Goal: Check status: Check status

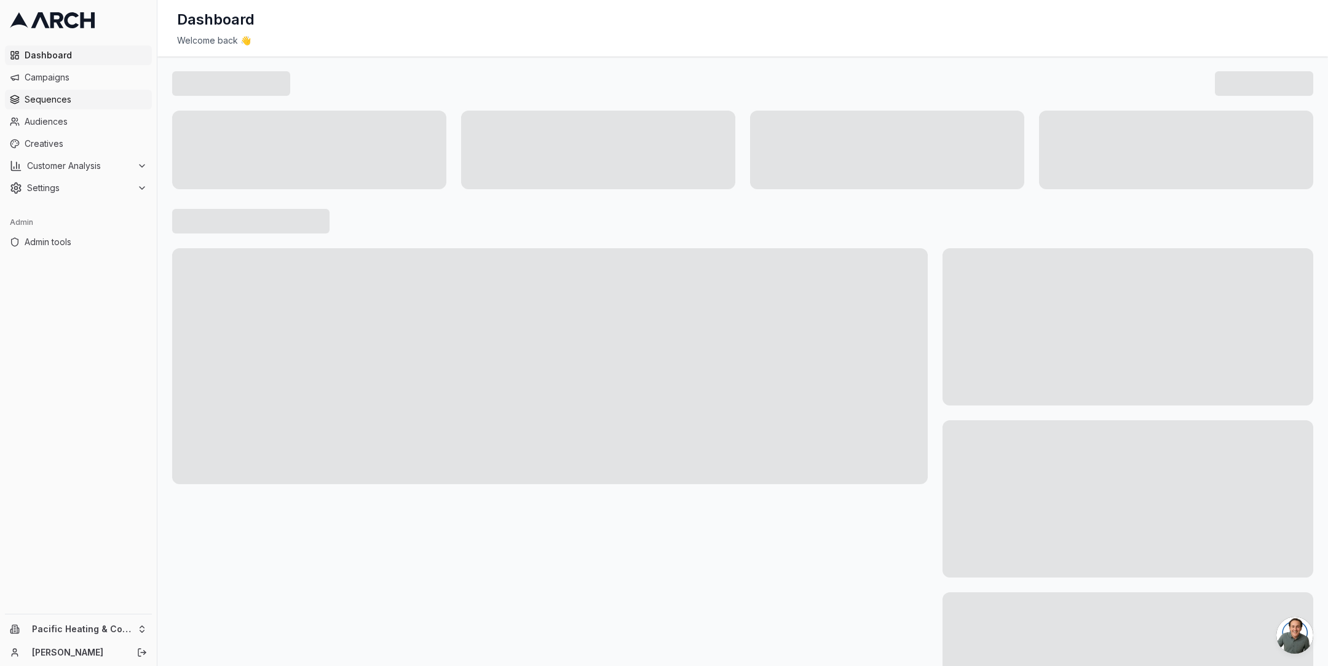
click at [73, 98] on span "Sequences" at bounding box center [86, 99] width 122 height 12
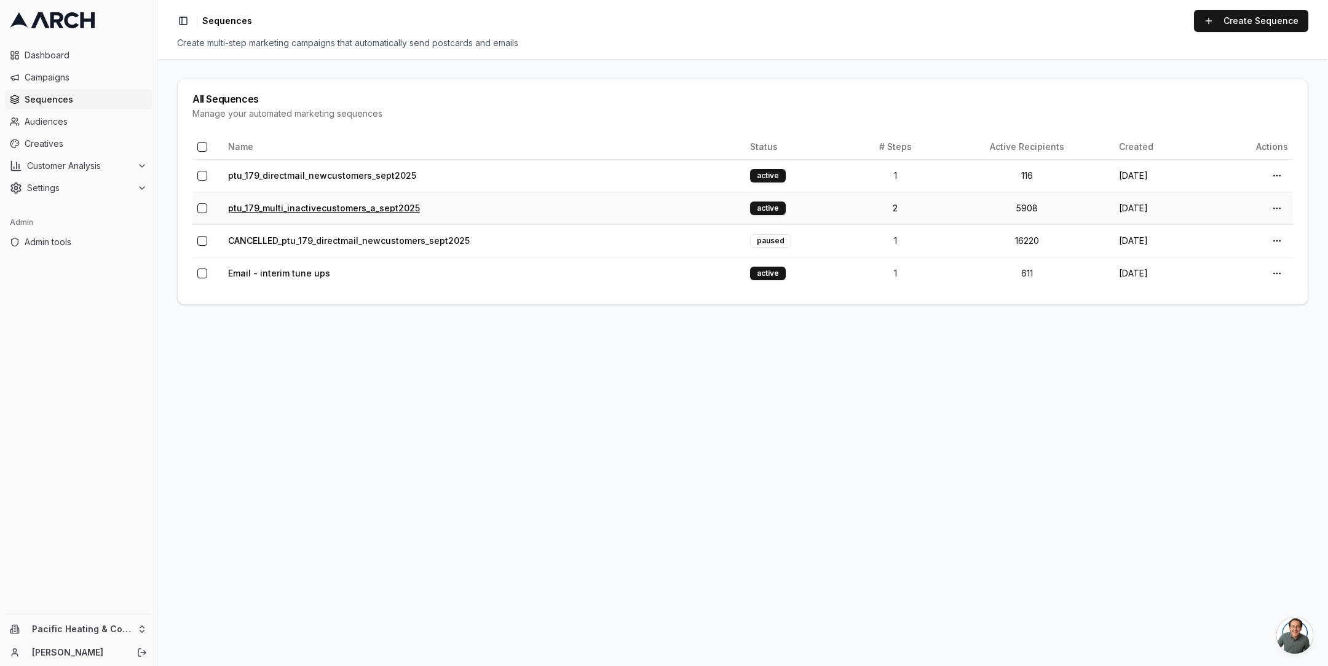
click at [309, 207] on link "ptu_179_multi_inactivecustomers_a_sept2025" at bounding box center [324, 208] width 192 height 10
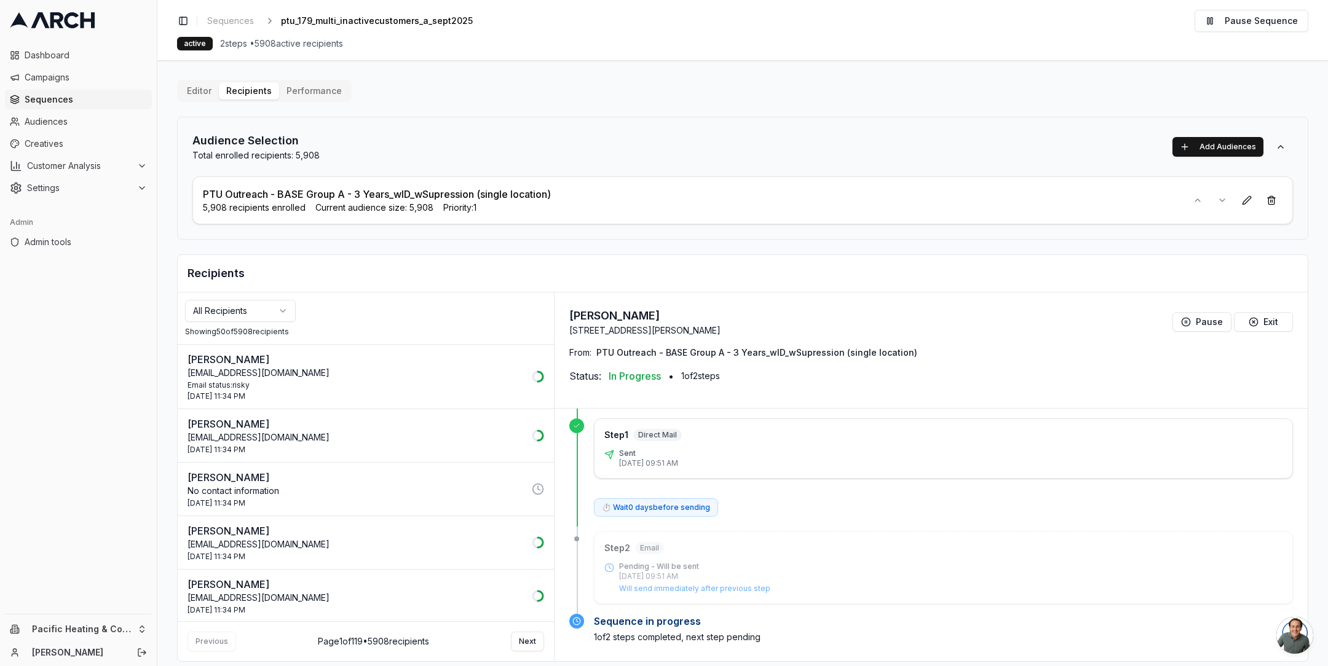
click at [341, 439] on p "arlonzostaley@gmail.com" at bounding box center [356, 438] width 337 height 12
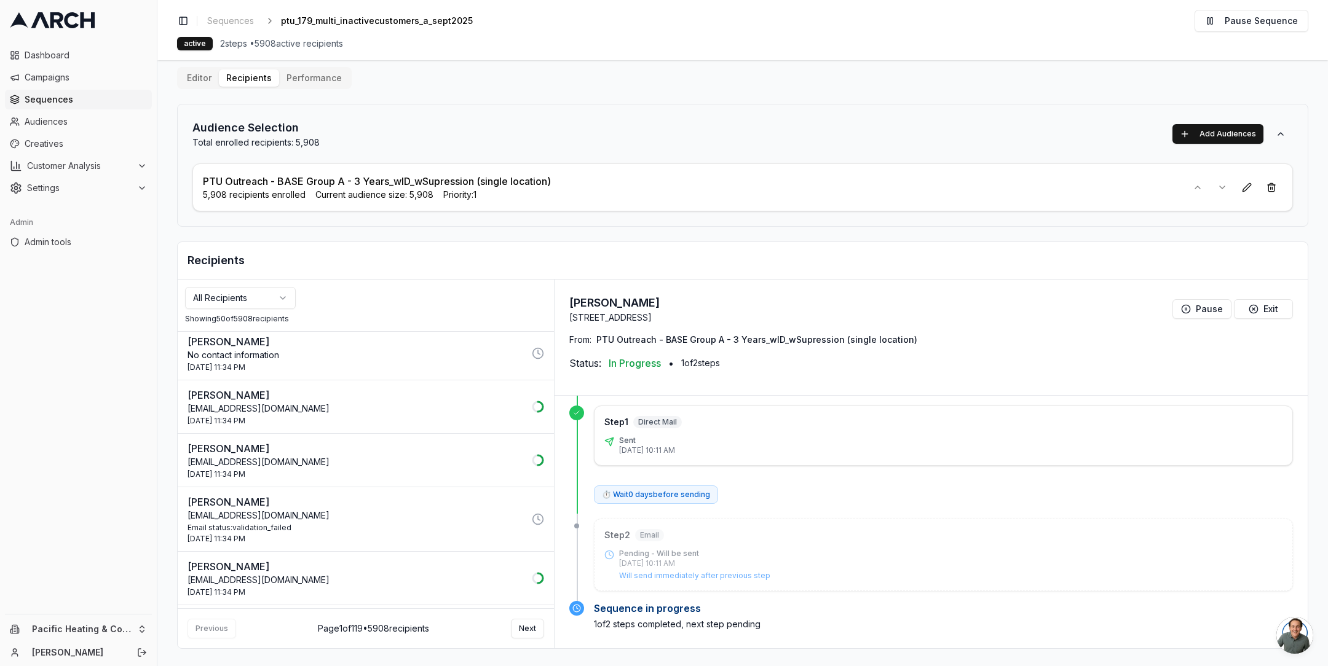
scroll to position [124, 0]
click at [403, 408] on p "kelly9green@gmail.com" at bounding box center [356, 408] width 337 height 12
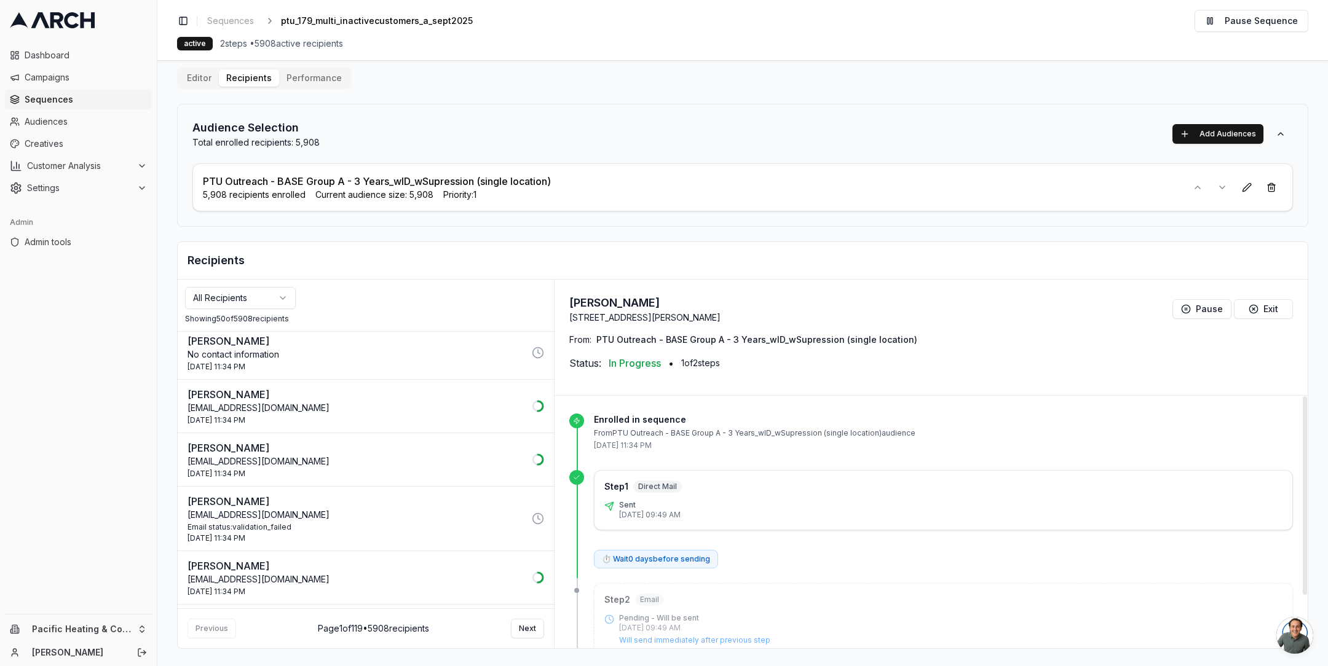
scroll to position [0, 0]
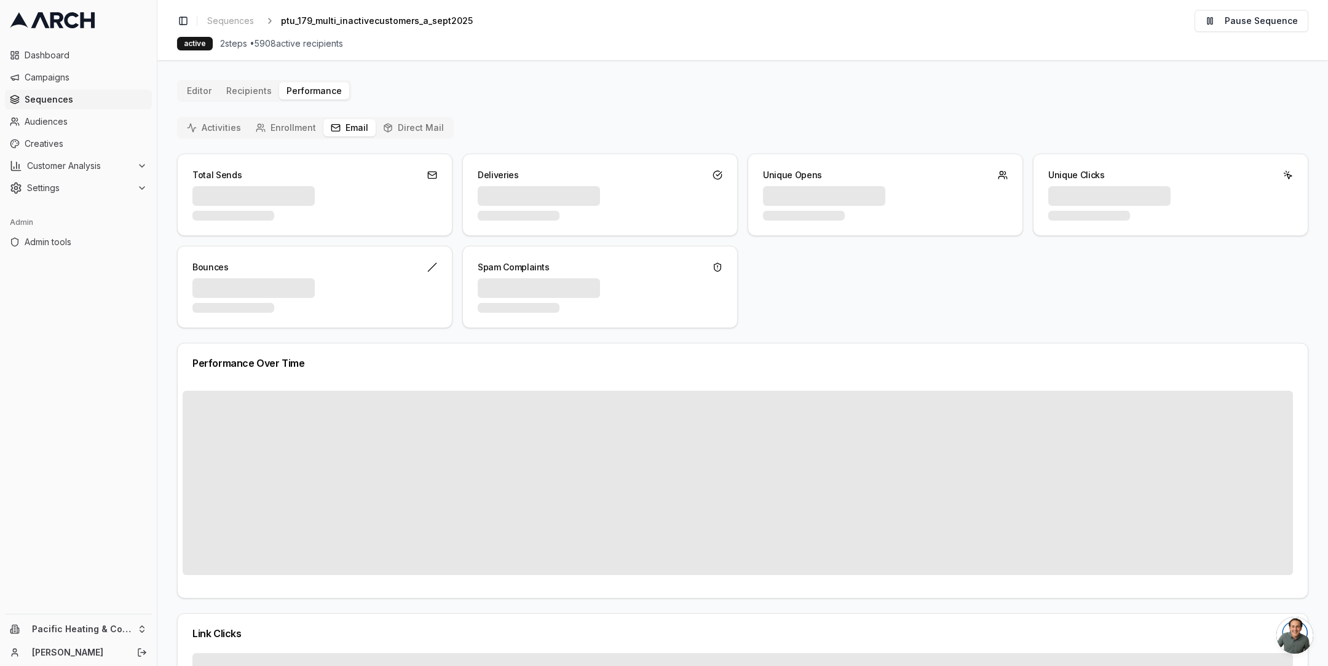
click at [356, 125] on button "Email" at bounding box center [349, 127] width 52 height 17
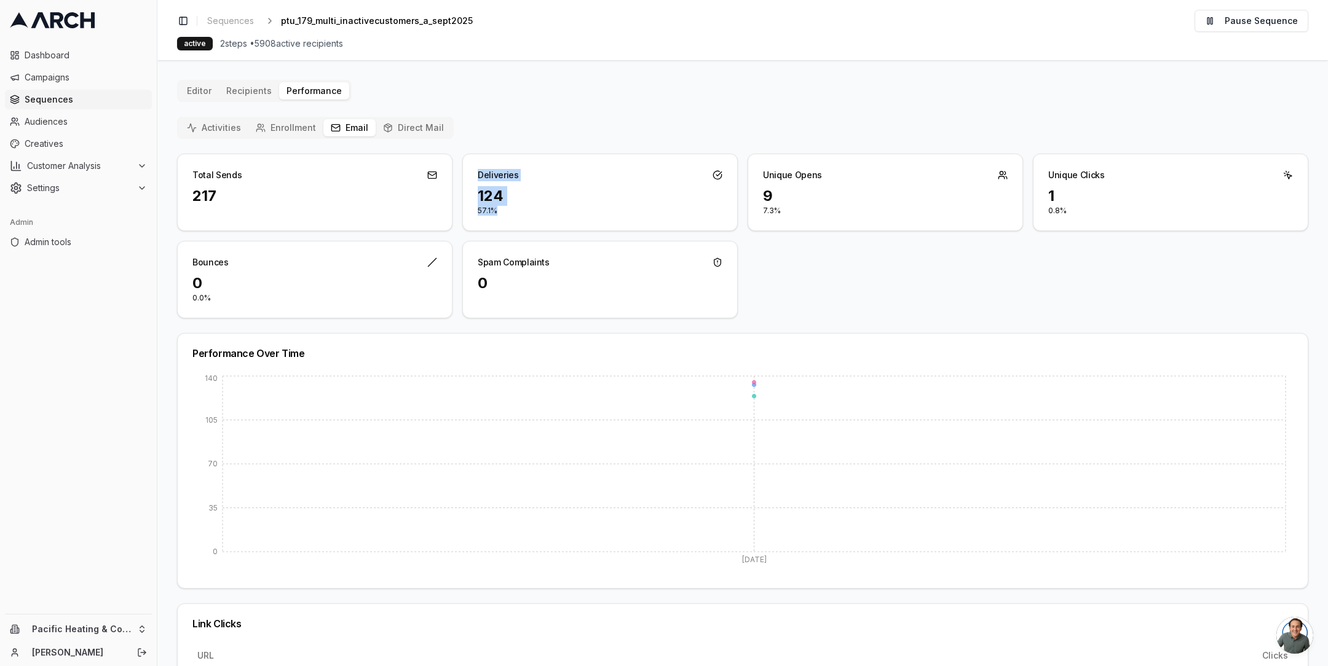
drag, startPoint x: 497, startPoint y: 213, endPoint x: 474, endPoint y: 179, distance: 41.6
click at [474, 178] on div "Deliveries 124 57.1%" at bounding box center [599, 192] width 275 height 77
click at [474, 178] on div "Deliveries" at bounding box center [600, 170] width 274 height 32
click at [142, 627] on html "Dashboard Campaigns Sequences Audiences Creatives Customer Analysis Settings Ad…" at bounding box center [664, 333] width 1328 height 666
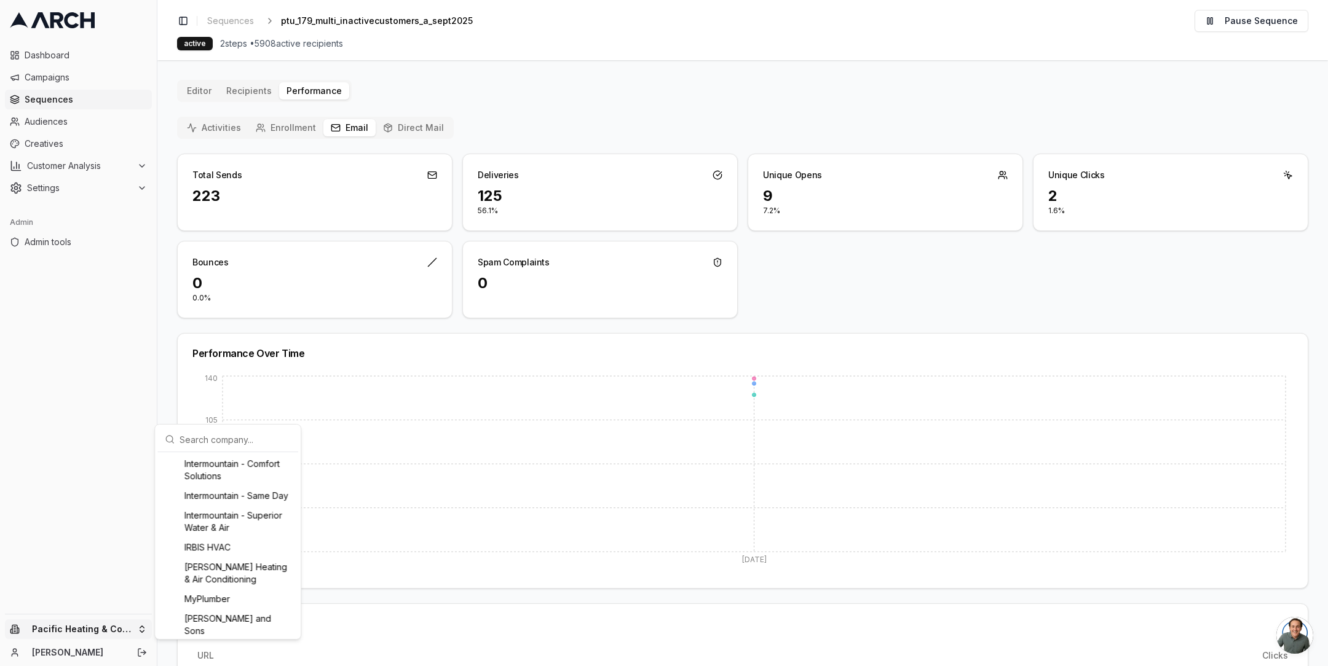
scroll to position [904, 0]
click at [208, 539] on div "Intermountain - Superior Water & Air" at bounding box center [228, 523] width 136 height 32
click at [66, 101] on html "Dashboard Campaigns Sequences Audiences Creatives Customer Analysis Settings Ad…" at bounding box center [664, 333] width 1328 height 666
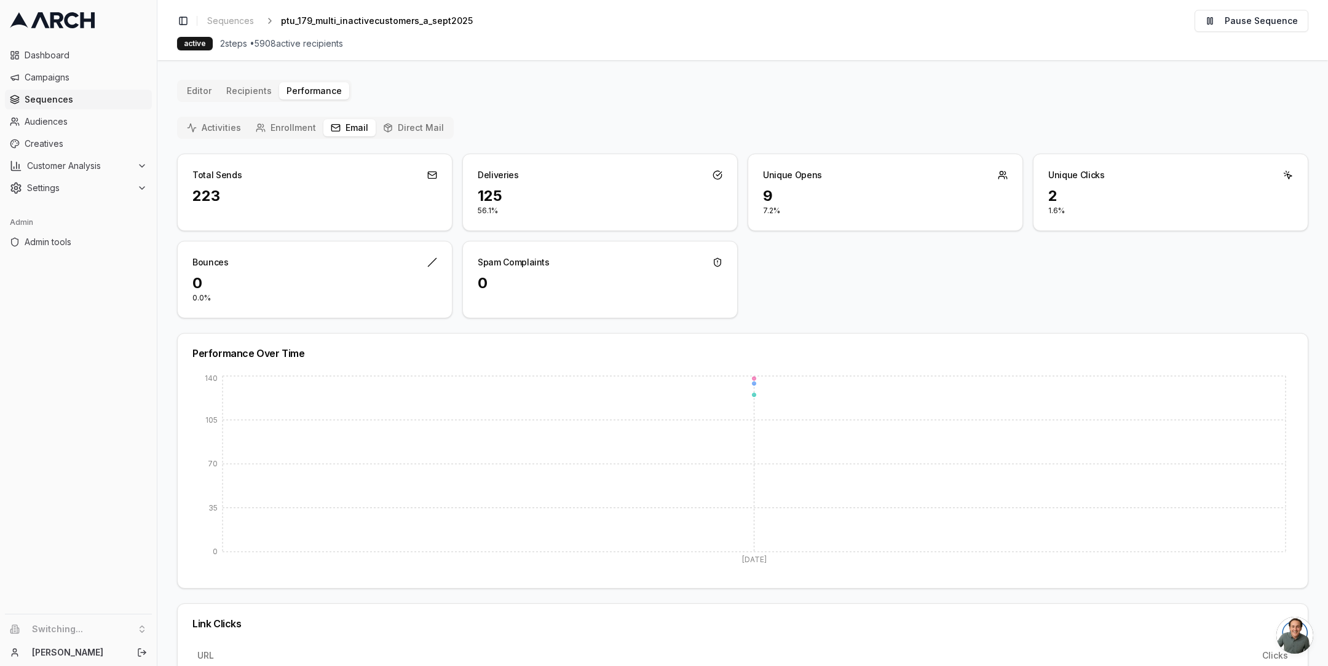
click at [50, 97] on span "Sequences" at bounding box center [86, 99] width 122 height 12
